Goal: Task Accomplishment & Management: Use online tool/utility

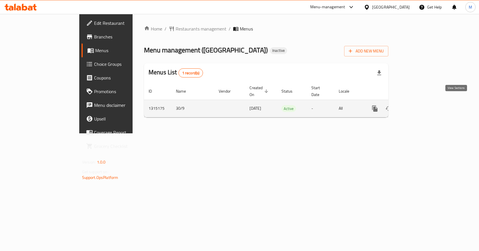
click at [423, 107] on link "enhanced table" at bounding box center [416, 109] width 14 height 14
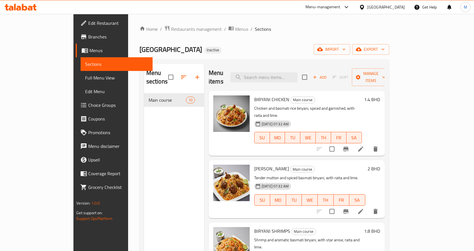
click at [23, 9] on icon at bounding box center [24, 7] width 5 height 7
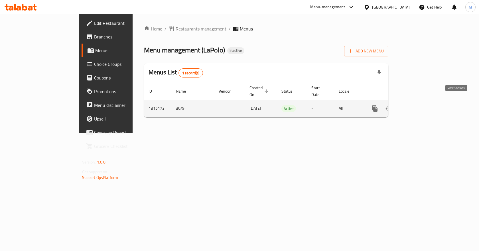
click at [418, 106] on icon "enhanced table" at bounding box center [415, 108] width 5 height 5
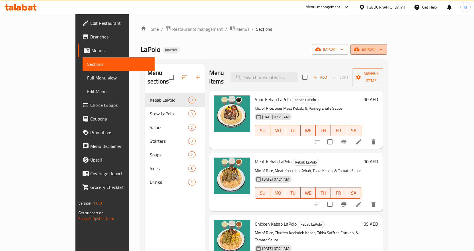
click at [384, 48] on icon "button" at bounding box center [381, 49] width 6 height 6
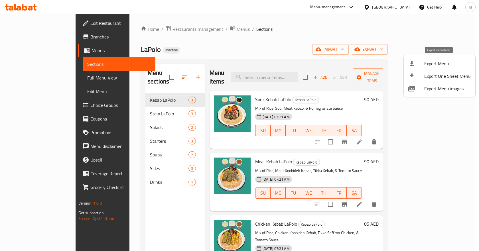
click at [439, 63] on span "Export Menu" at bounding box center [447, 63] width 46 height 7
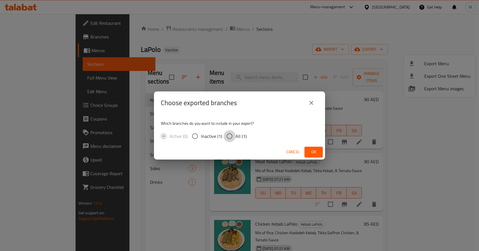
click at [234, 139] on input "All (1)" at bounding box center [229, 136] width 12 height 12
radio input "true"
click at [313, 153] on span "Ok" at bounding box center [313, 151] width 9 height 7
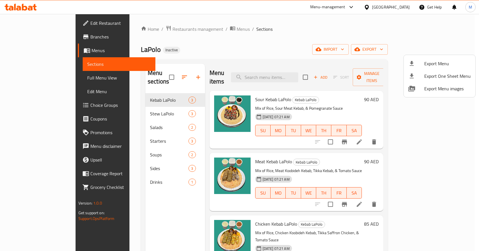
click at [396, 9] on div at bounding box center [239, 125] width 479 height 251
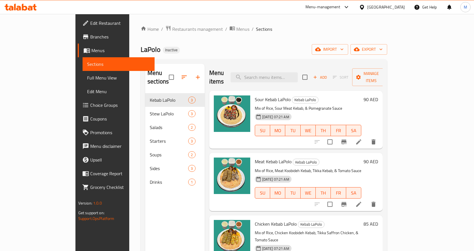
click at [395, 8] on div "[GEOGRAPHIC_DATA]" at bounding box center [387, 7] width 38 height 6
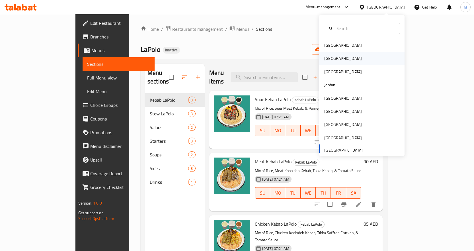
click at [380, 60] on div "[GEOGRAPHIC_DATA]" at bounding box center [361, 58] width 85 height 13
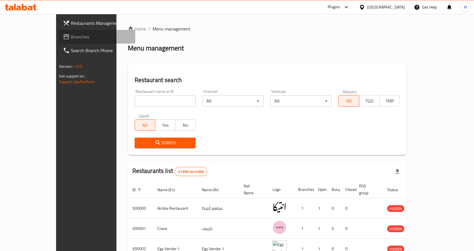
click at [58, 33] on link "Branches" at bounding box center [96, 37] width 77 height 14
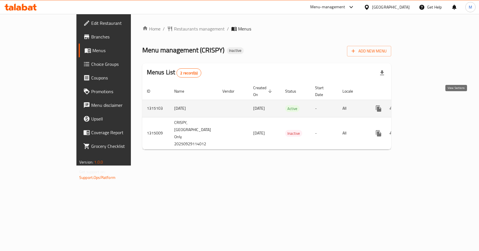
click at [423, 105] on icon "enhanced table" at bounding box center [419, 108] width 7 height 7
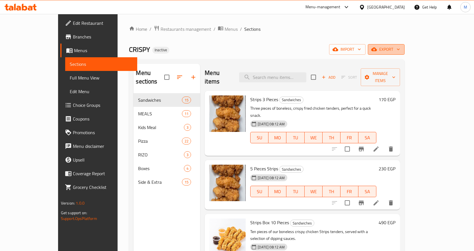
click at [400, 51] on span "export" at bounding box center [387, 49] width 28 height 7
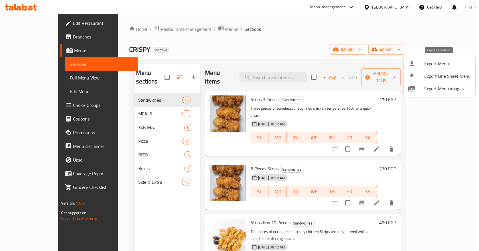
click at [424, 67] on li "Export Menu" at bounding box center [439, 63] width 72 height 13
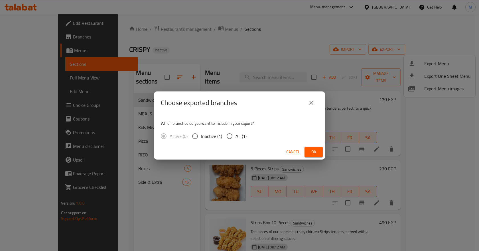
click at [233, 135] on input "All (1)" at bounding box center [229, 136] width 12 height 12
radio input "true"
click at [322, 151] on button "Ok" at bounding box center [313, 152] width 18 height 11
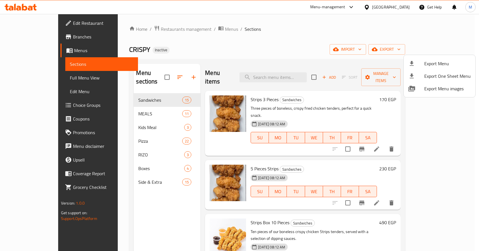
click at [23, 6] on div at bounding box center [239, 125] width 479 height 251
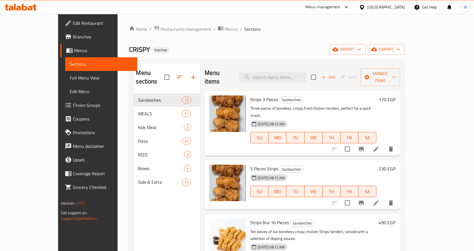
click at [396, 8] on div "[GEOGRAPHIC_DATA]" at bounding box center [387, 7] width 38 height 6
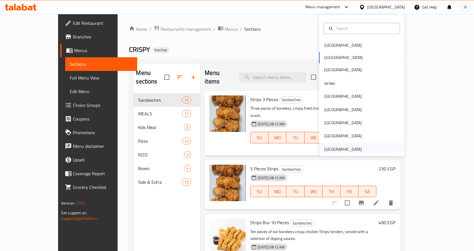
click at [355, 150] on div "[GEOGRAPHIC_DATA]" at bounding box center [344, 149] width 38 height 6
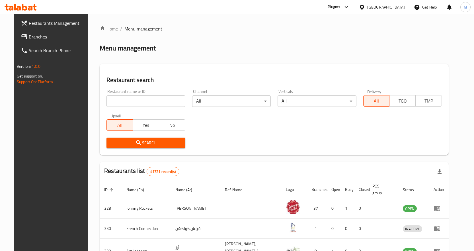
click at [41, 37] on span "Branches" at bounding box center [59, 36] width 60 height 7
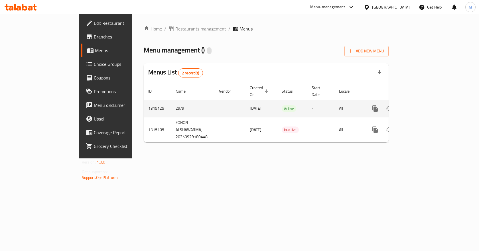
click at [419, 105] on icon "enhanced table" at bounding box center [416, 108] width 7 height 7
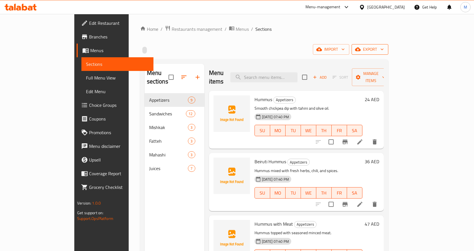
click at [384, 48] on span "export" at bounding box center [370, 49] width 28 height 7
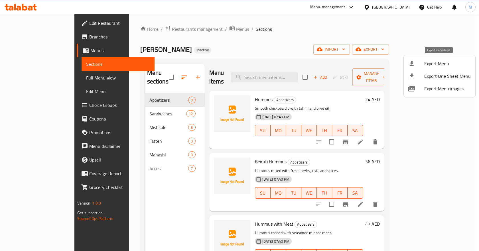
click at [423, 61] on div at bounding box center [416, 63] width 16 height 7
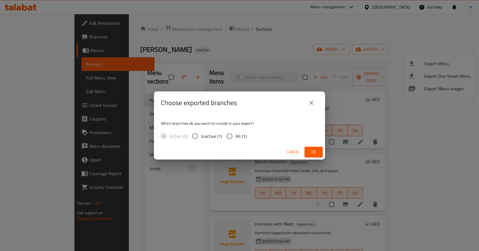
click at [239, 139] on span "All (1)" at bounding box center [240, 136] width 11 height 7
click at [235, 139] on input "All (1)" at bounding box center [229, 136] width 12 height 12
radio input "true"
click at [310, 154] on span "Ok" at bounding box center [313, 151] width 9 height 7
